Goal: Information Seeking & Learning: Learn about a topic

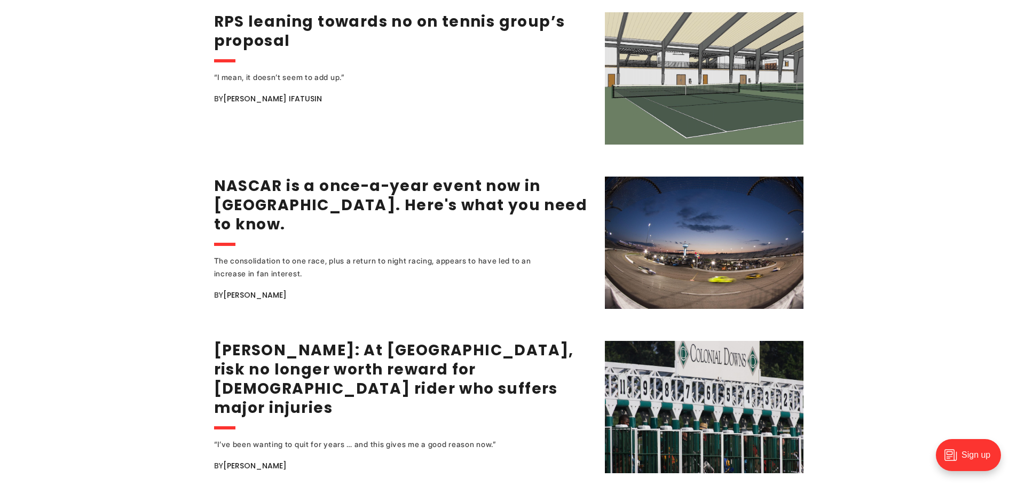
scroll to position [2082, 0]
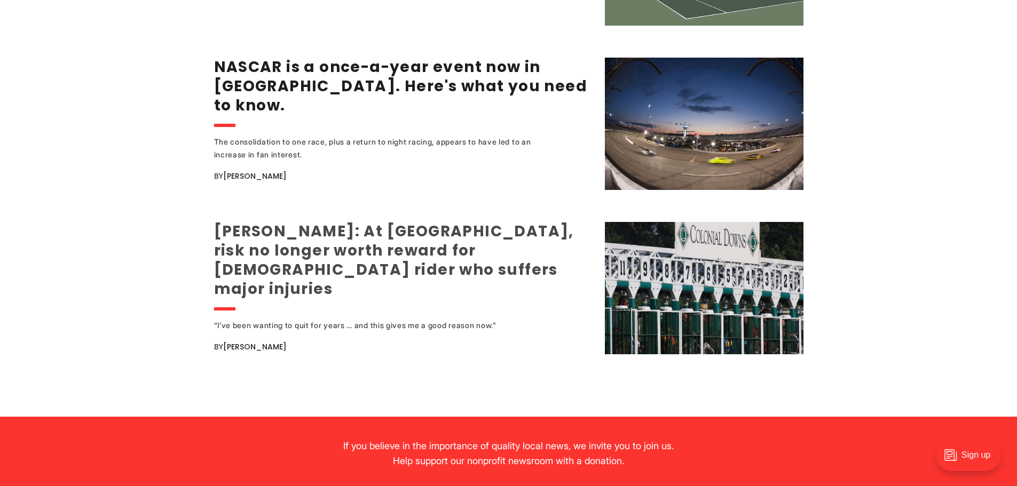
click at [427, 232] on link "[PERSON_NAME]: At [GEOGRAPHIC_DATA], risk no longer worth reward for [DEMOGRAPH…" at bounding box center [394, 260] width 360 height 78
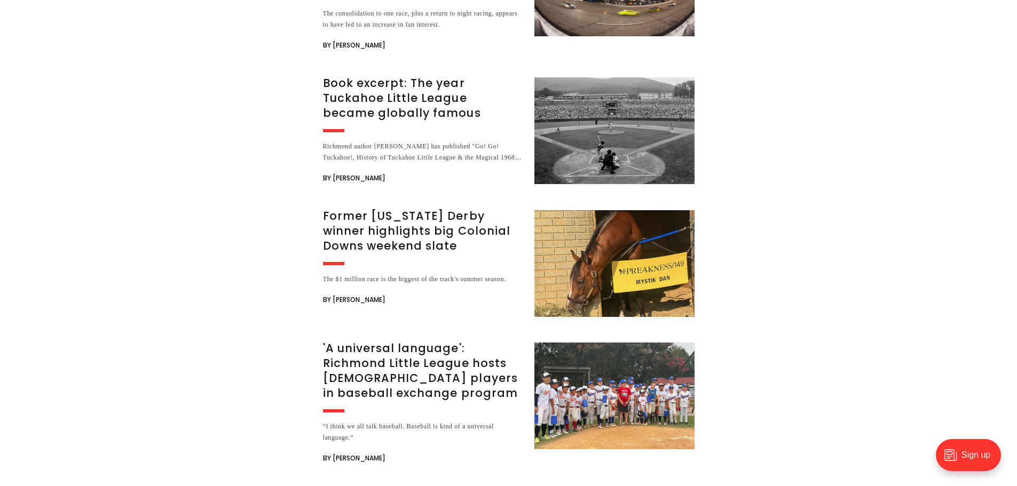
scroll to position [2243, 0]
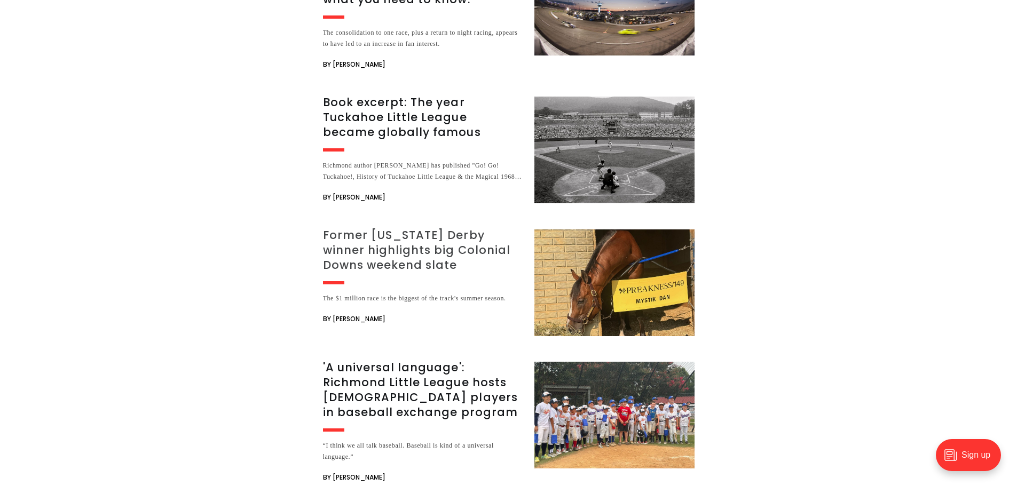
click at [465, 228] on h3 "Former [US_STATE] Derby winner highlights big Colonial Downs weekend slate" at bounding box center [422, 250] width 199 height 45
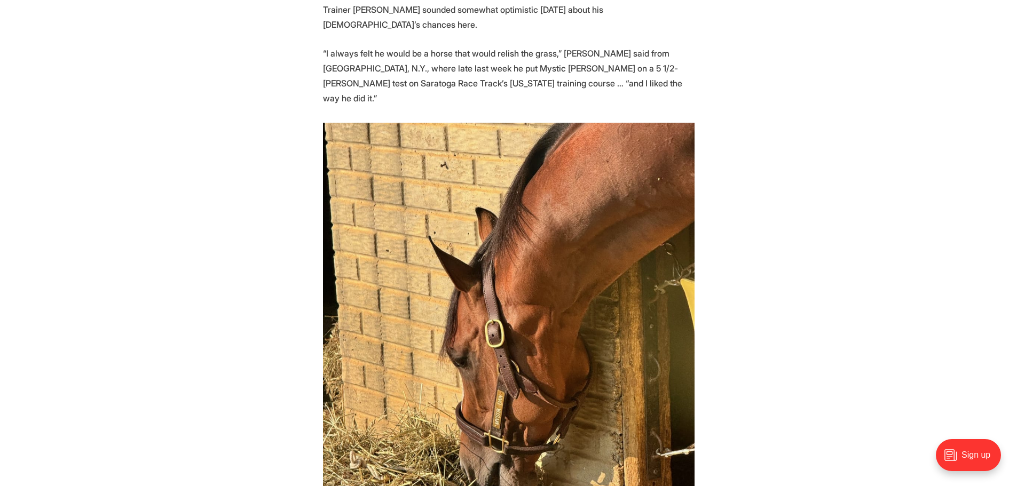
scroll to position [42, 0]
